Goal: Task Accomplishment & Management: Manage account settings

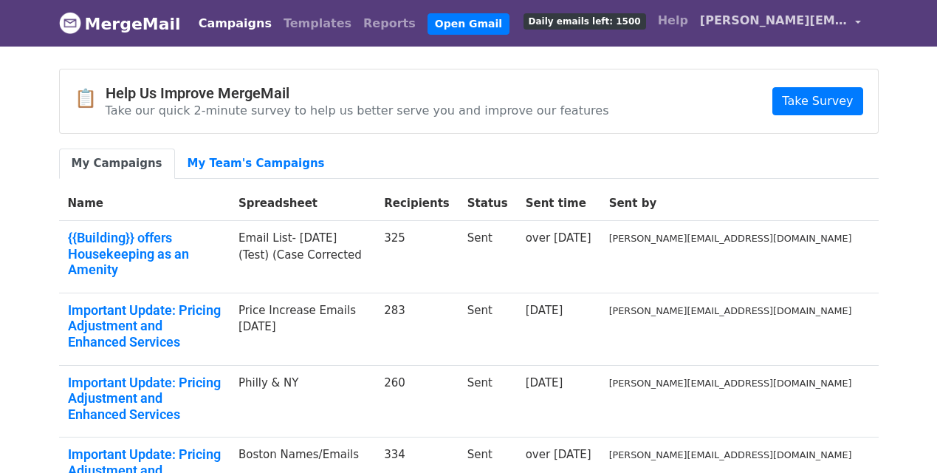
click at [748, 24] on span "[PERSON_NAME][EMAIL_ADDRESS][DOMAIN_NAME]" at bounding box center [774, 21] width 148 height 18
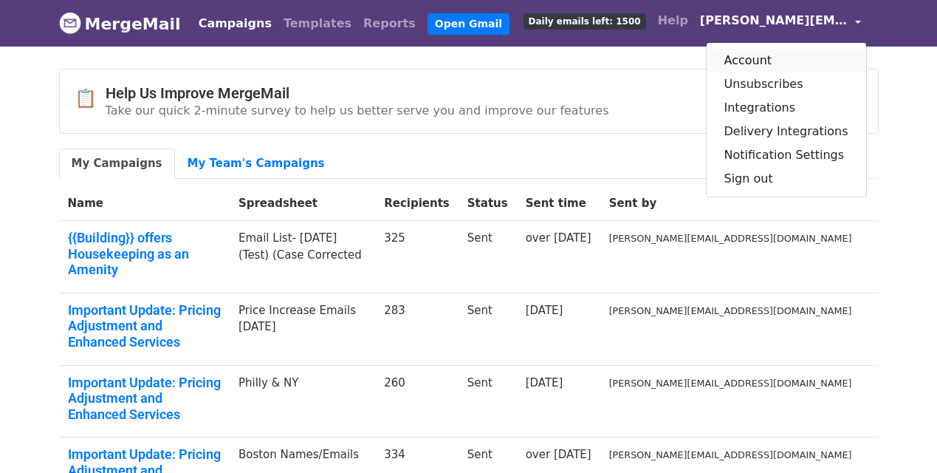
click at [752, 59] on link "Account" at bounding box center [786, 61] width 159 height 24
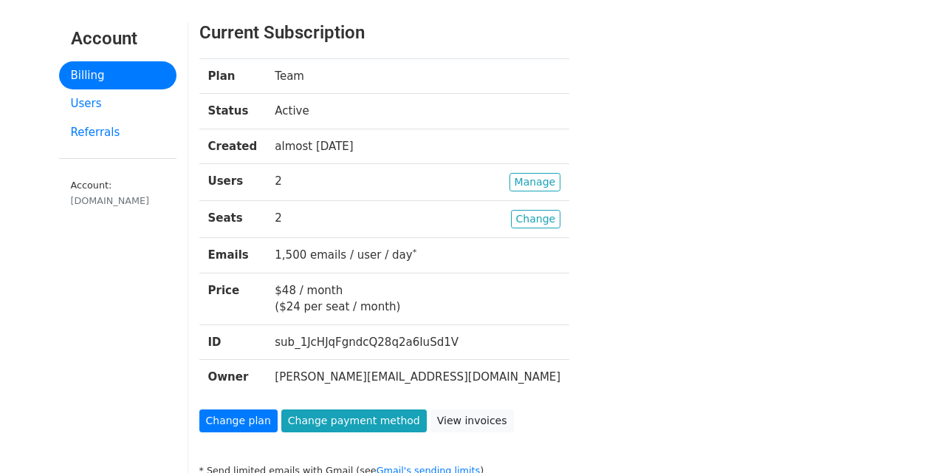
scroll to position [95, 0]
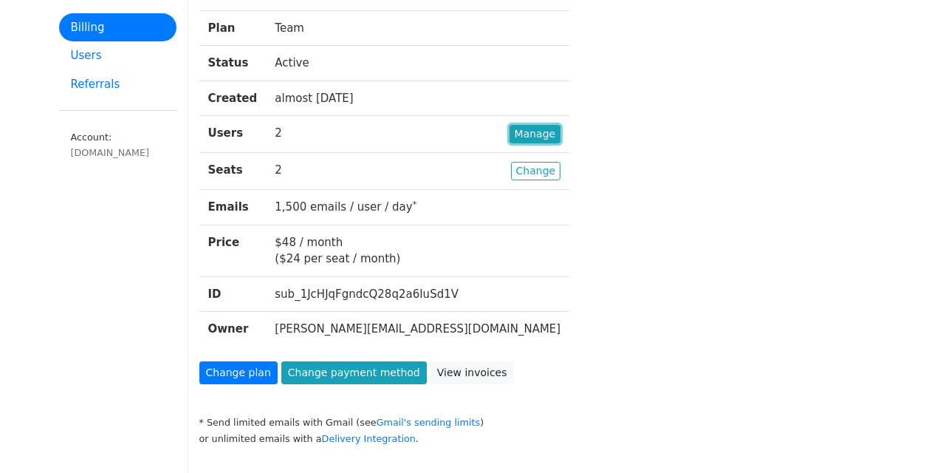
click at [509, 130] on link "Manage" at bounding box center [535, 134] width 52 height 18
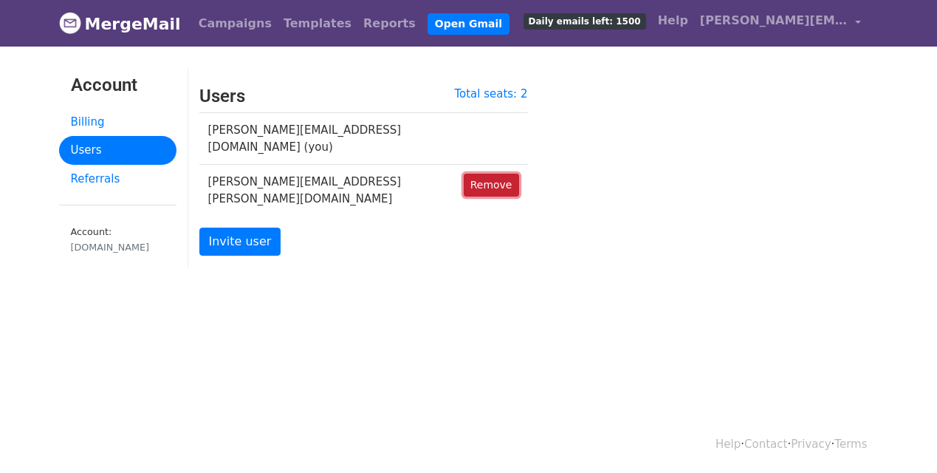
click at [492, 173] on link "Remove" at bounding box center [491, 184] width 55 height 23
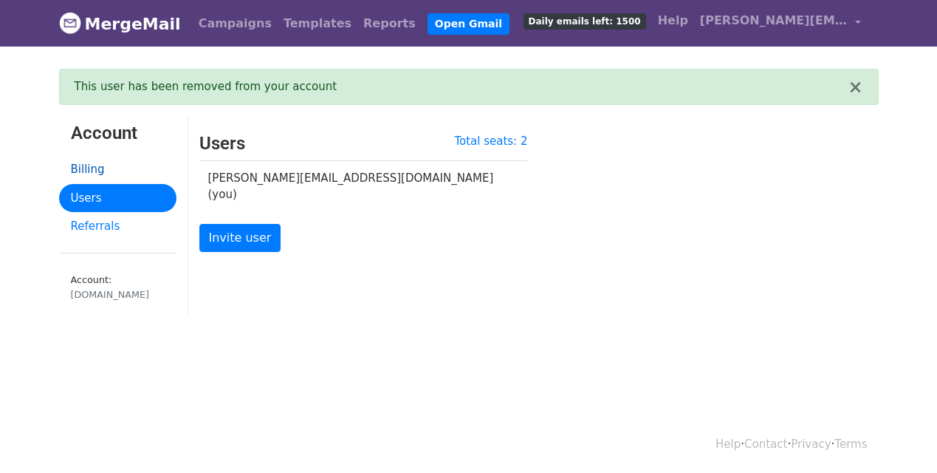
click at [100, 168] on link "Billing" at bounding box center [117, 169] width 117 height 29
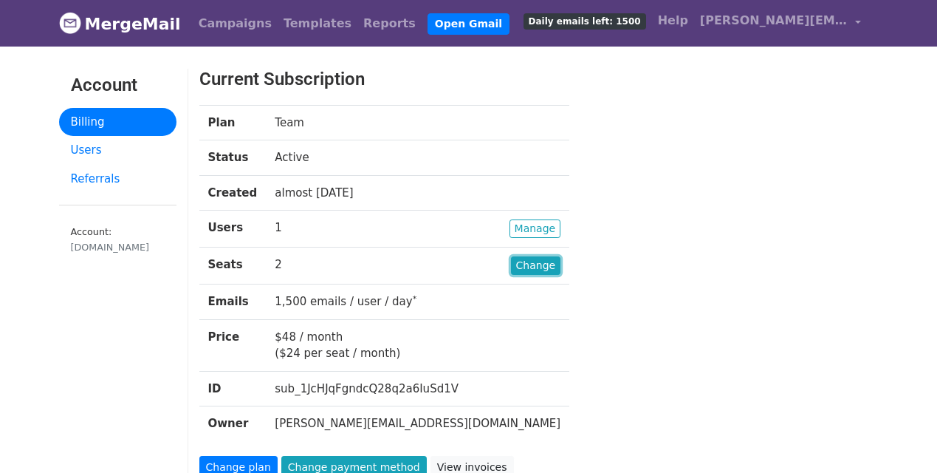
click at [511, 265] on link "Change" at bounding box center [536, 265] width 50 height 18
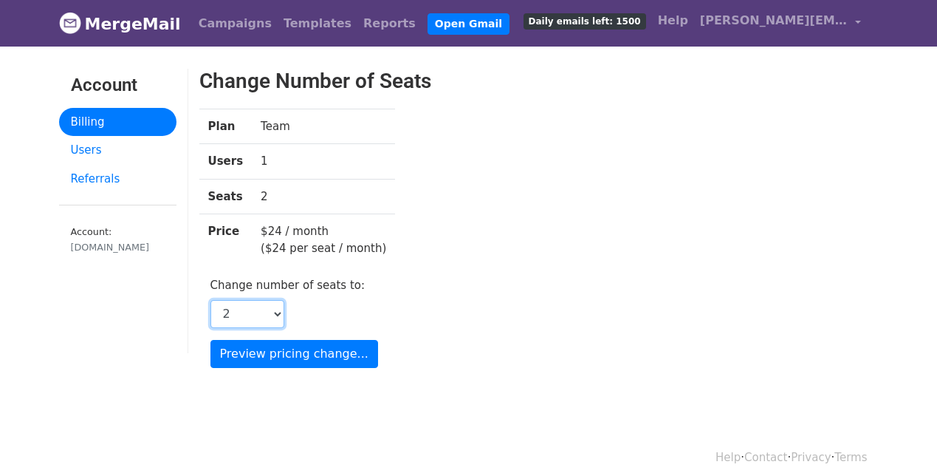
click at [274, 307] on select "1 2 3 4 5 6 7 8 9 10 11 12 13 14 15 16 17 18 19 20 21 22 23 24 25 26 27 28 29 3…" at bounding box center [247, 314] width 74 height 28
select select "1"
click at [210, 300] on select "1 2 3 4 5 6 7 8 9 10 11 12 13 14 15 16 17 18 19 20 21 22 23 24 25 26 27 28 29 3…" at bounding box center [247, 314] width 74 height 28
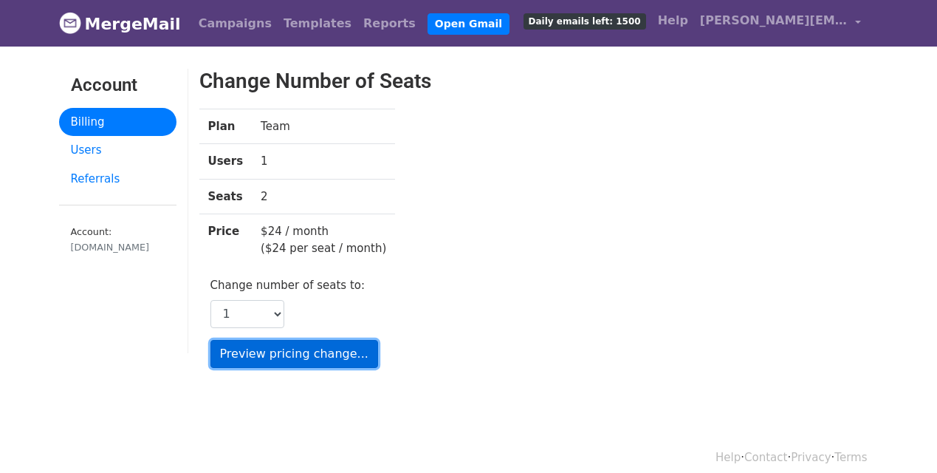
click at [273, 358] on input "Preview pricing change..." at bounding box center [294, 354] width 168 height 28
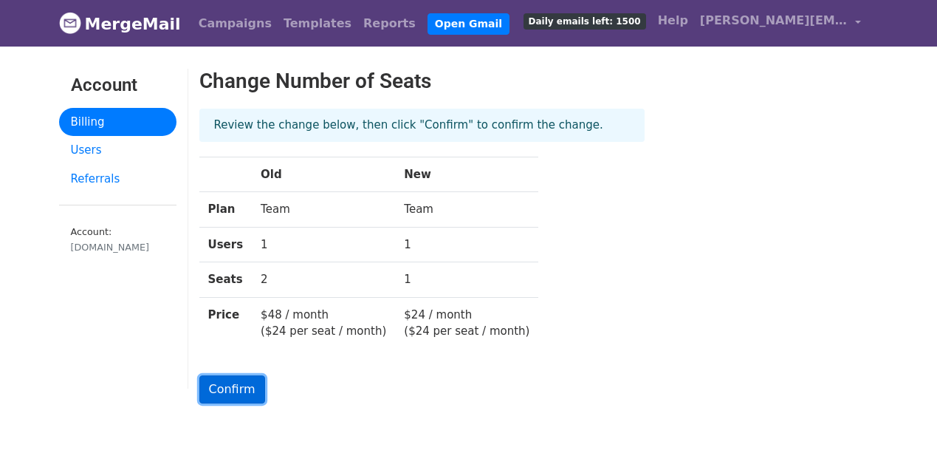
click at [238, 386] on input "Confirm" at bounding box center [232, 389] width 66 height 28
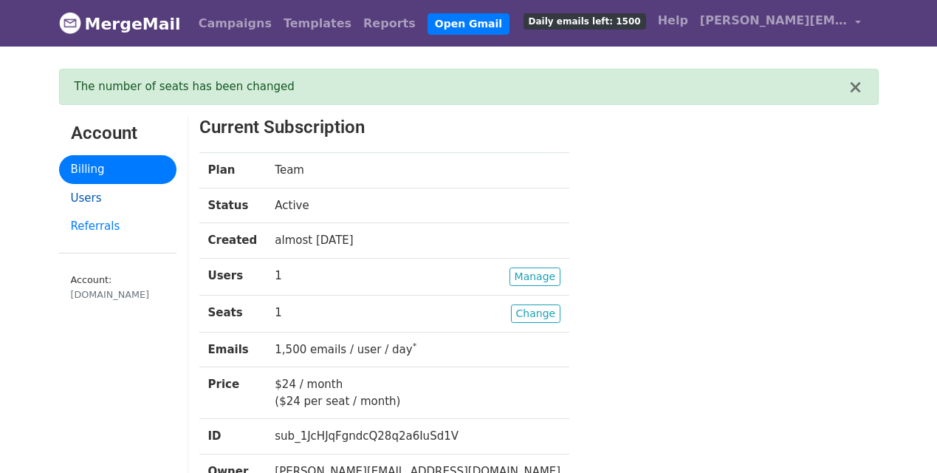
click at [89, 202] on link "Users" at bounding box center [117, 198] width 117 height 29
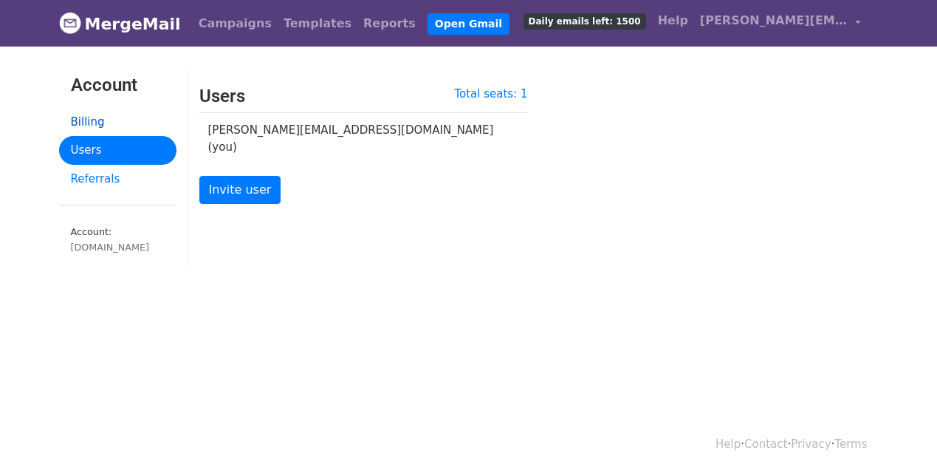
click at [95, 126] on link "Billing" at bounding box center [117, 122] width 117 height 29
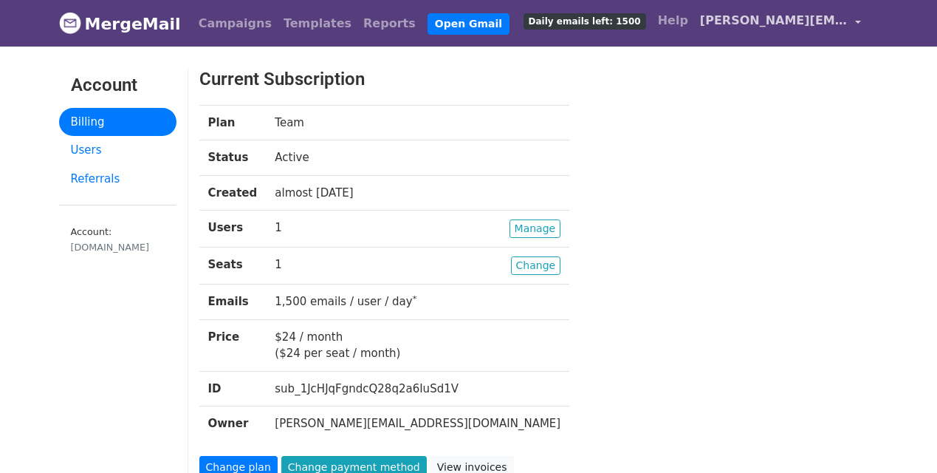
click at [721, 18] on span "[PERSON_NAME][EMAIL_ADDRESS][DOMAIN_NAME]" at bounding box center [774, 21] width 148 height 18
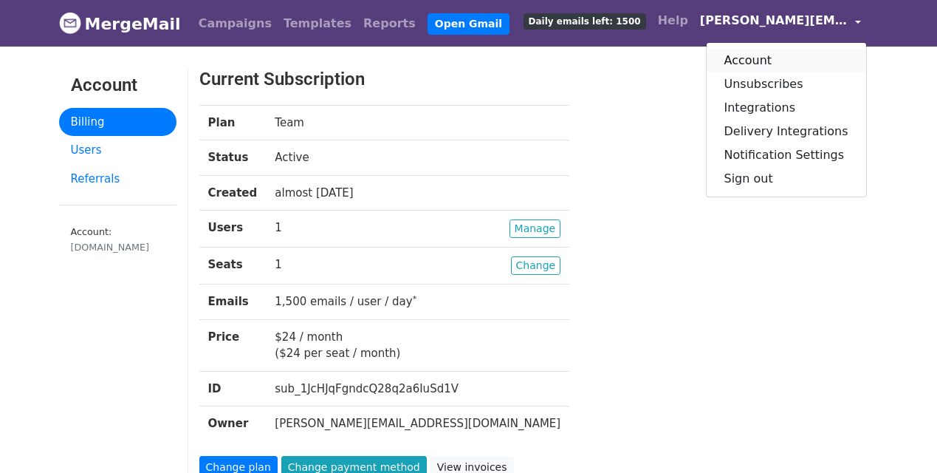
click at [749, 55] on link "Account" at bounding box center [786, 61] width 159 height 24
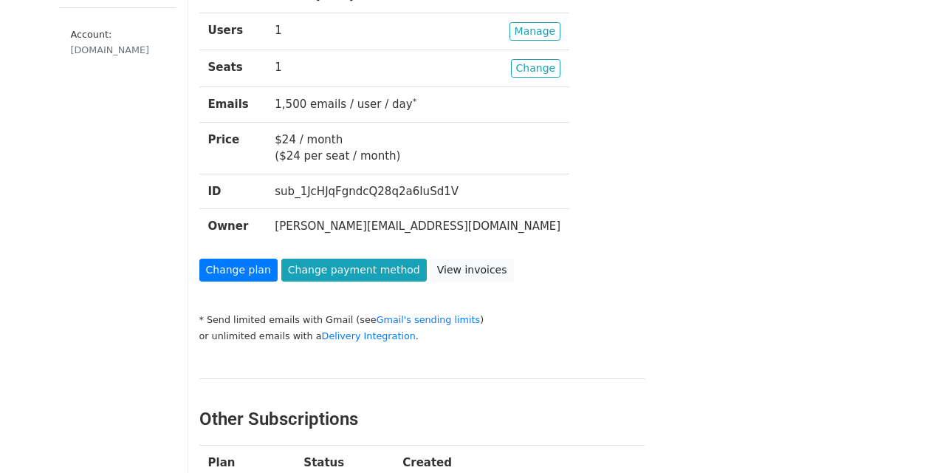
scroll to position [193, 0]
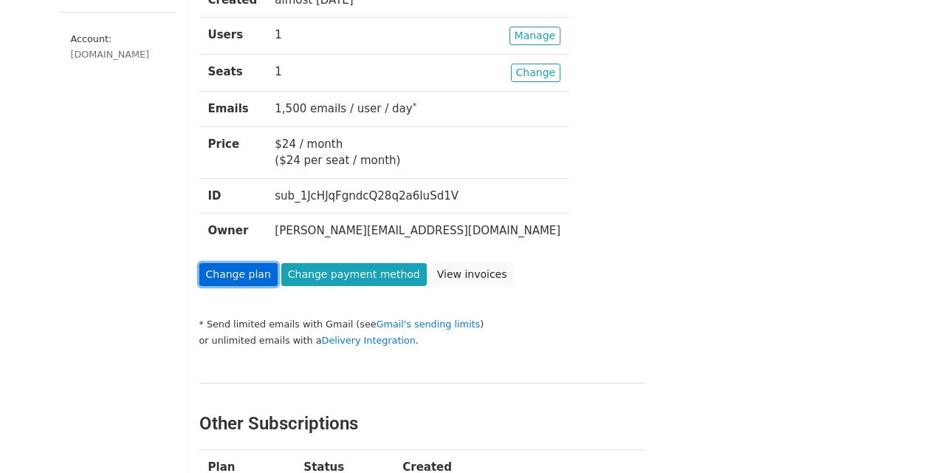
click at [241, 276] on link "Change plan" at bounding box center [238, 274] width 78 height 23
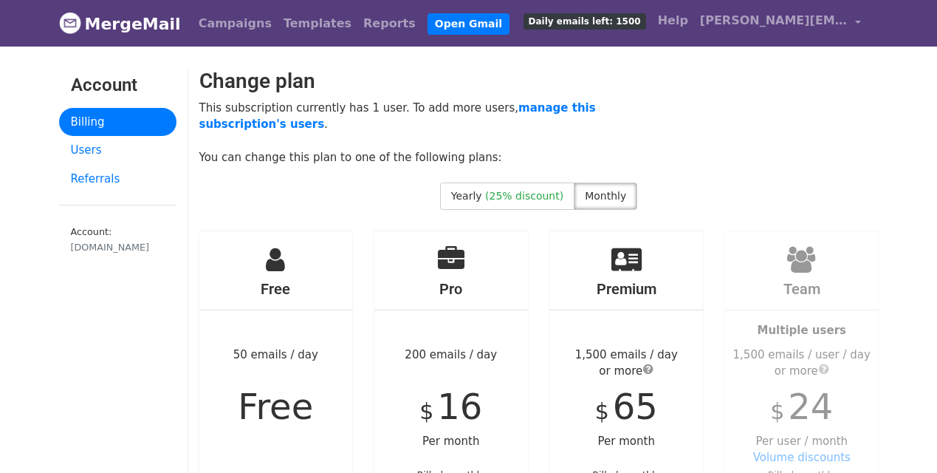
click at [288, 281] on h4 "Free" at bounding box center [276, 289] width 154 height 18
click at [263, 390] on span "Free" at bounding box center [275, 405] width 75 height 41
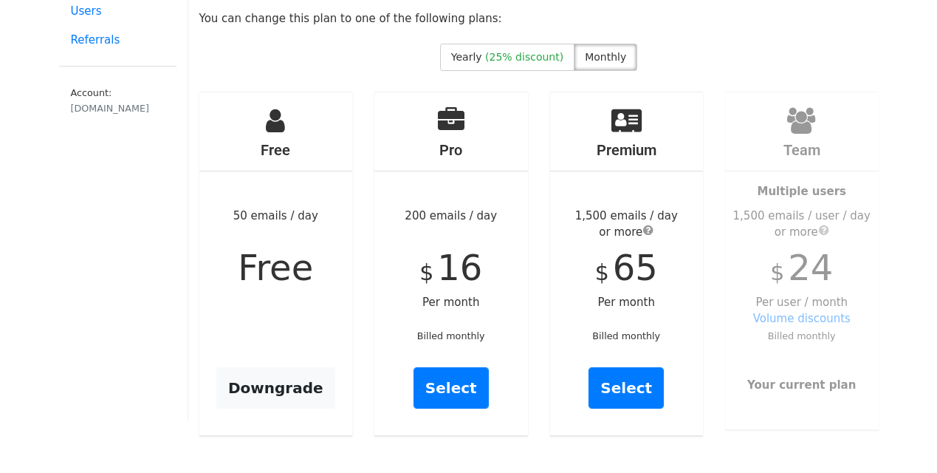
scroll to position [143, 0]
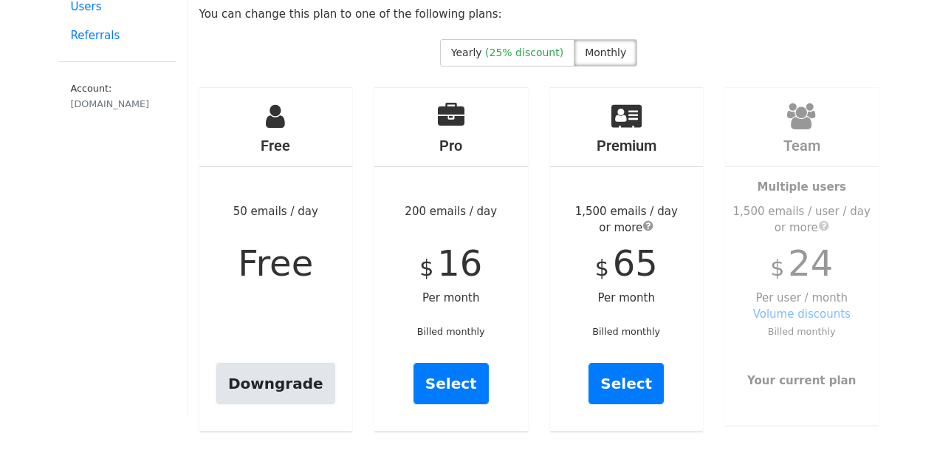
click at [273, 378] on link "Downgrade" at bounding box center [275, 383] width 119 height 41
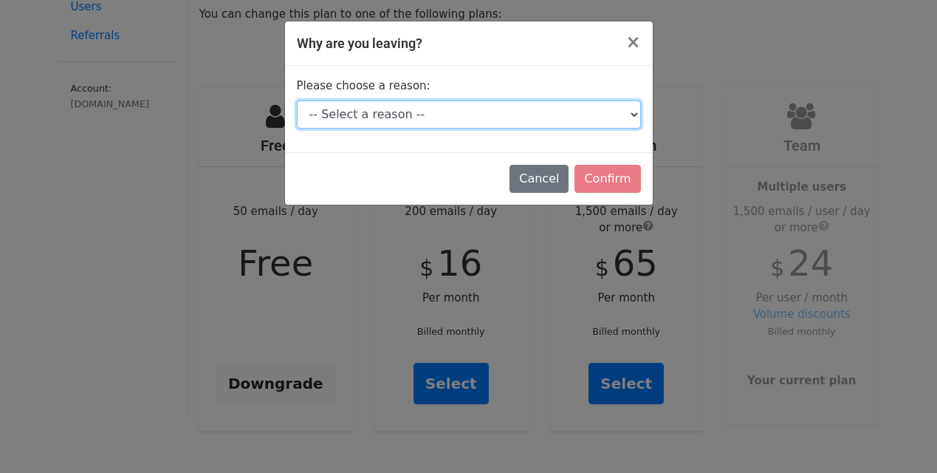
click at [469, 115] on select "-- Select a reason -- I don't send enough emails It's too expensive I had a tec…" at bounding box center [469, 114] width 344 height 28
select select "I'm switching tools"
click at [297, 100] on select "-- Select a reason -- I don't send enough emails It's too expensive I had a tec…" at bounding box center [469, 114] width 344 height 28
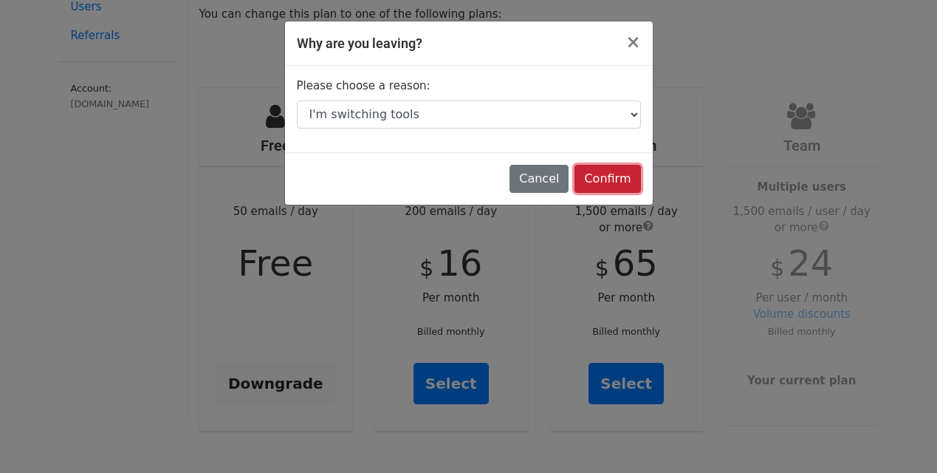
click at [604, 175] on input "Confirm" at bounding box center [607, 179] width 66 height 28
